Goal: Transaction & Acquisition: Subscribe to service/newsletter

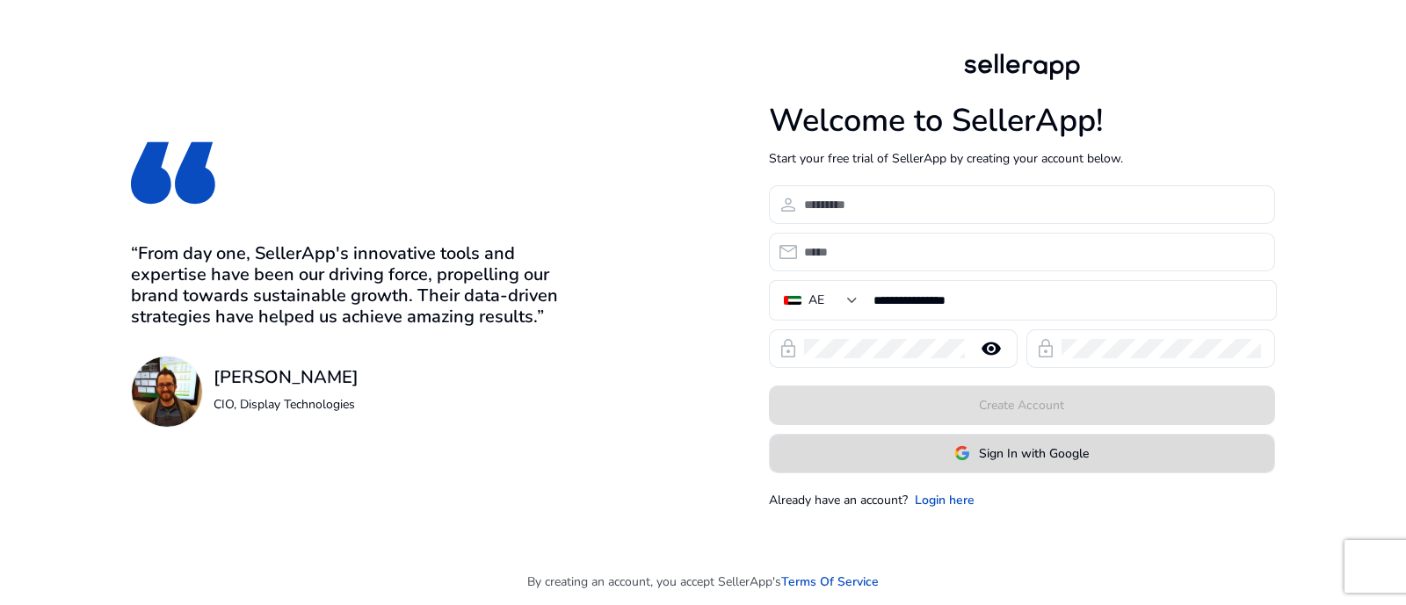
click at [993, 467] on span at bounding box center [1022, 453] width 504 height 42
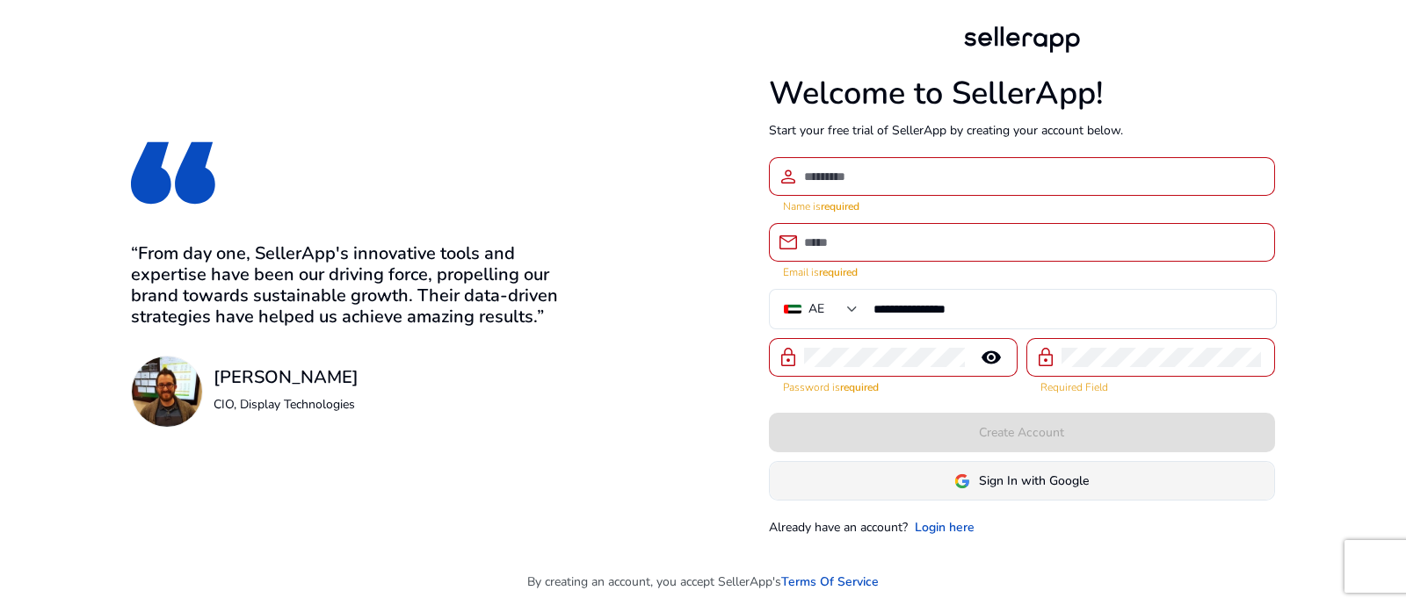
click at [1131, 485] on span at bounding box center [1022, 481] width 504 height 42
click at [1060, 478] on span "Sign In with Google" at bounding box center [1034, 481] width 110 height 18
click at [1046, 475] on span "Sign In with Google" at bounding box center [1034, 481] width 110 height 18
click at [590, 312] on div "**********" at bounding box center [745, 279] width 1490 height 559
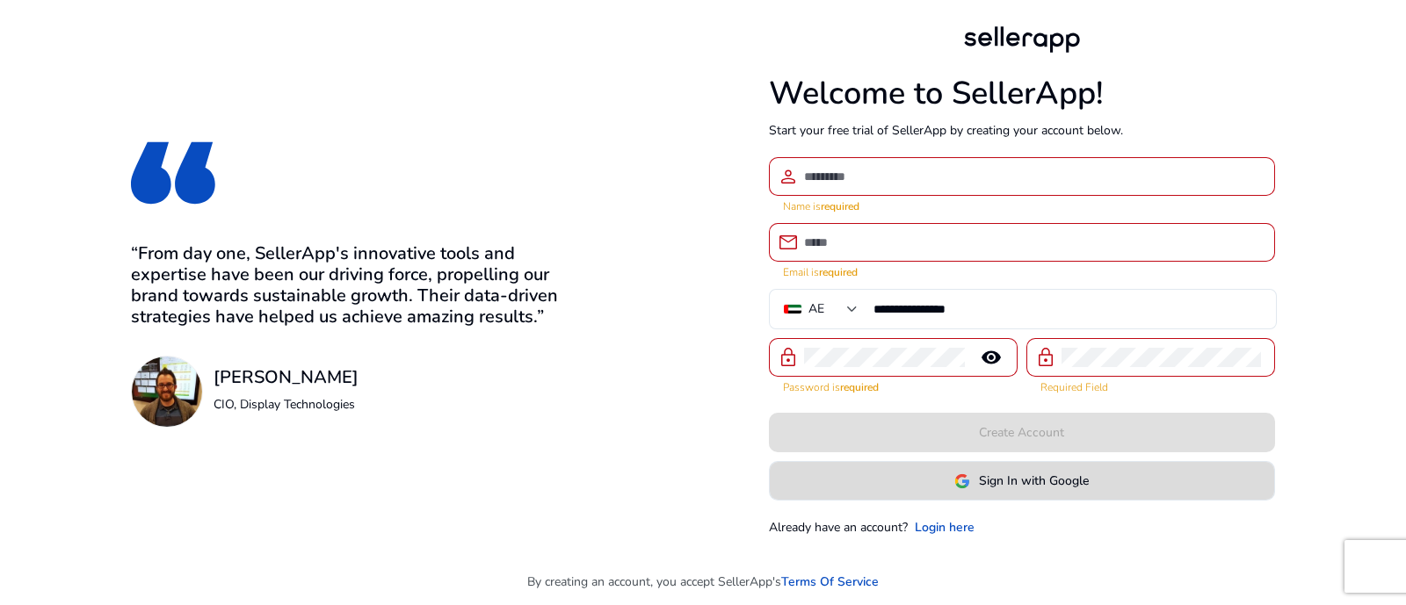
click at [1063, 493] on span at bounding box center [1022, 481] width 504 height 42
